Goal: Task Accomplishment & Management: Complete application form

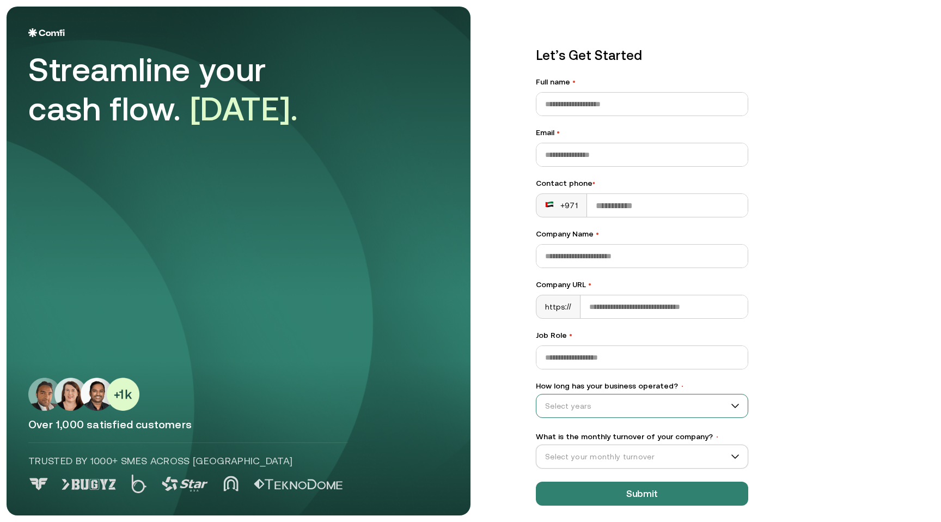
click at [698, 402] on input "How long has your business operated? •" at bounding box center [638, 406] width 202 height 16
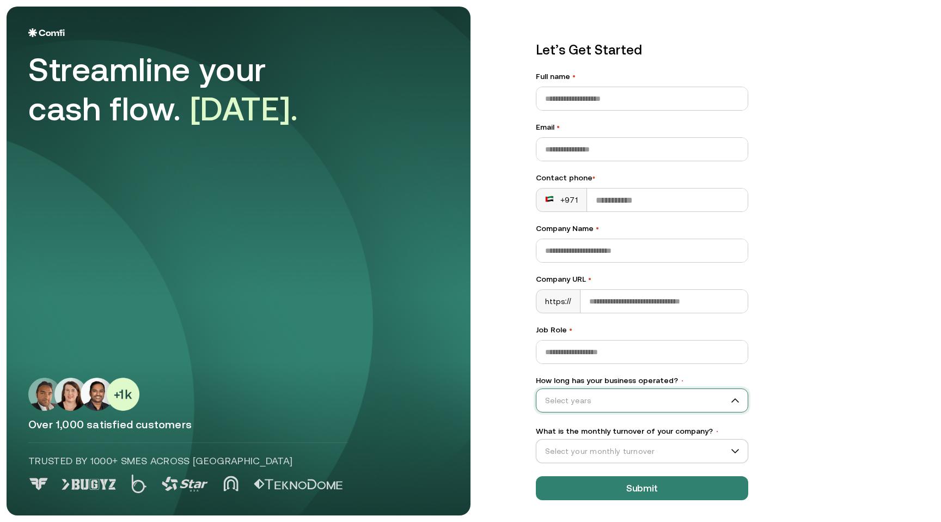
click at [598, 382] on label "How long has your business operated? •" at bounding box center [642, 380] width 212 height 11
click at [598, 392] on input "How long has your business operated? •" at bounding box center [638, 400] width 202 height 16
click at [598, 382] on label "How long has your business operated? •" at bounding box center [642, 380] width 212 height 11
click at [598, 392] on input "How long has your business operated? •" at bounding box center [638, 400] width 202 height 16
click at [598, 382] on label "How long has your business operated? •" at bounding box center [642, 380] width 212 height 11
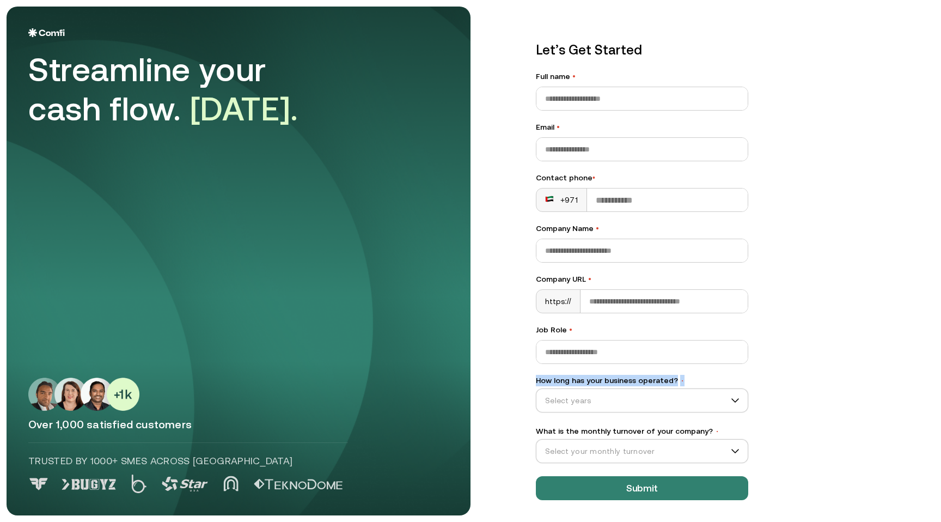
click at [598, 392] on input "How long has your business operated? •" at bounding box center [638, 400] width 202 height 16
click at [598, 382] on label "How long has your business operated? •" at bounding box center [642, 380] width 212 height 11
click at [598, 392] on input "How long has your business operated? •" at bounding box center [638, 400] width 202 height 16
copy label "How long has your business operated? •"
click at [680, 374] on div "Let’s Get Started Full name • Email • Contact phone • +971 Company Name • Compa…" at bounding box center [642, 270] width 212 height 460
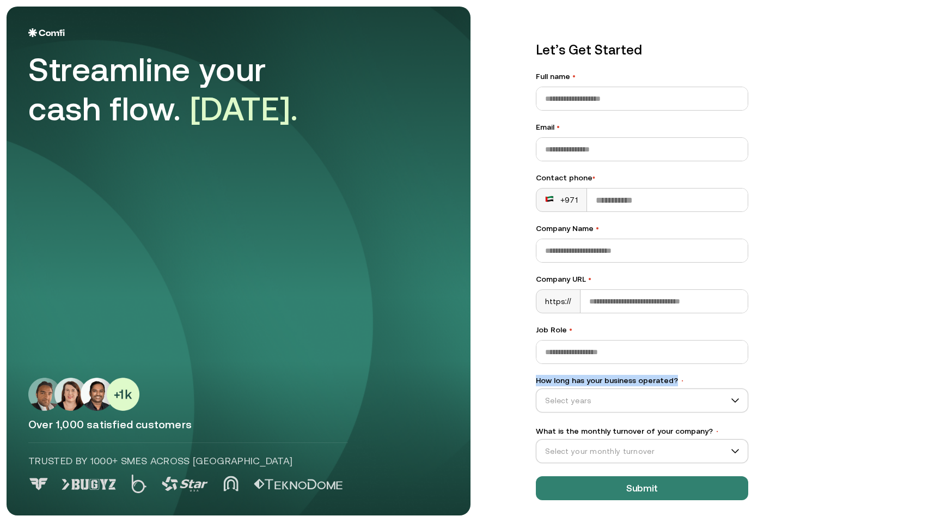
drag, startPoint x: 671, startPoint y: 380, endPoint x: 523, endPoint y: 384, distance: 147.7
click at [523, 384] on div "Let’s Get Started Full name • Email • Contact phone • +971 Company Name • Compa…" at bounding box center [642, 270] width 256 height 503
copy label "How long has your business operated?"
drag, startPoint x: 537, startPoint y: 430, endPoint x: 700, endPoint y: 431, distance: 162.9
click at [700, 431] on label "What is the monthly turnover of your company? •" at bounding box center [642, 430] width 212 height 11
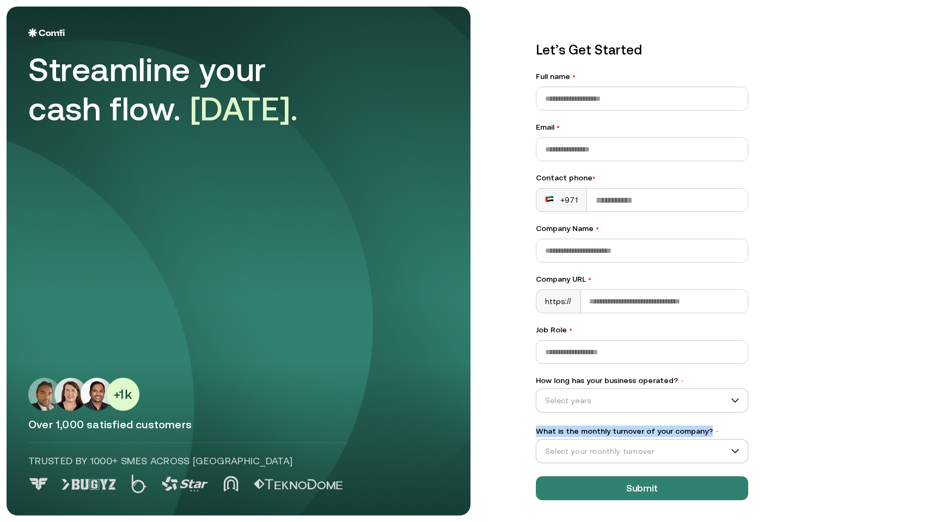
copy label "What is the monthly turnover of your company?"
click at [655, 453] on input "What is the monthly turnover of your company? •" at bounding box center [638, 451] width 202 height 16
click at [587, 406] on input "How long has your business operated? •" at bounding box center [638, 400] width 202 height 16
